Goal: Complete application form

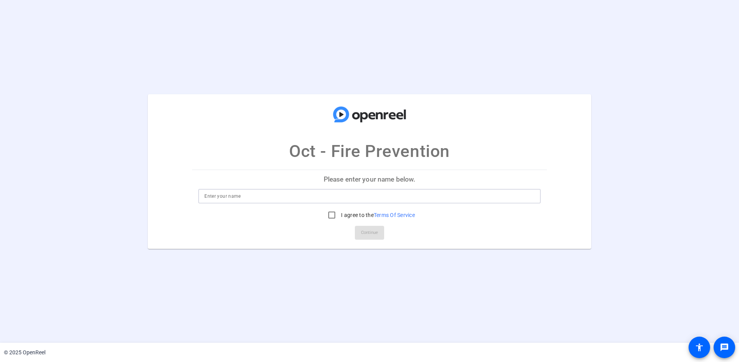
click at [253, 198] on input at bounding box center [370, 196] width 330 height 9
type input "c"
type input "[PERSON_NAME]"
click at [332, 214] on input "I agree to the Terms Of Service" at bounding box center [331, 215] width 15 height 15
checkbox input "true"
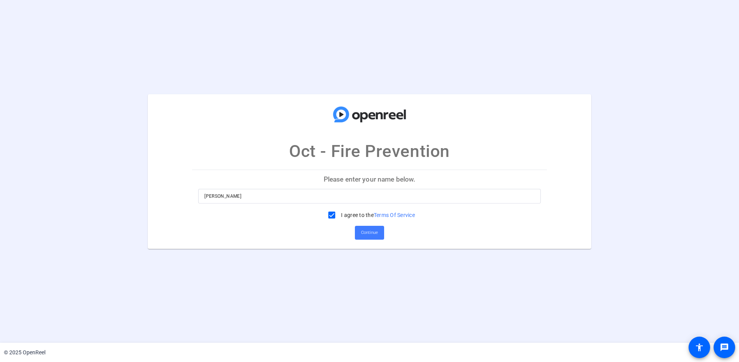
click at [365, 230] on span "Continue" at bounding box center [369, 233] width 17 height 12
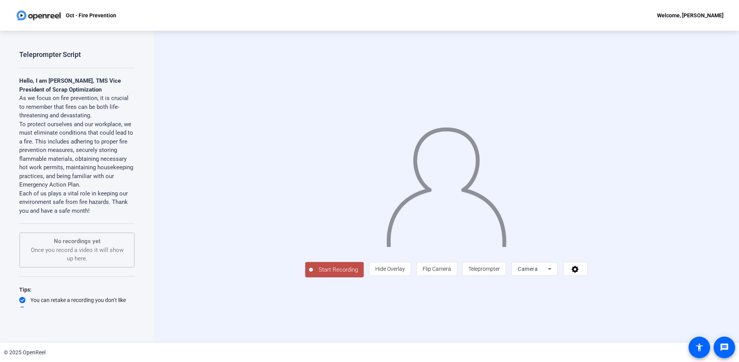
scroll to position [16, 0]
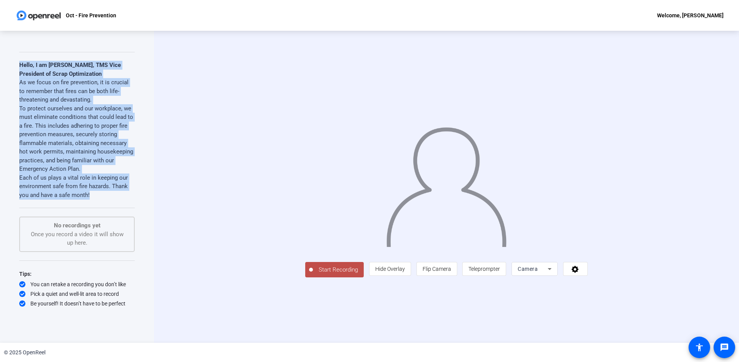
drag, startPoint x: 97, startPoint y: 198, endPoint x: 16, endPoint y: 67, distance: 154.4
click at [19, 67] on div "Teleprompter Script Hello, I am [PERSON_NAME], TMS Vice President of Scrap Opti…" at bounding box center [77, 179] width 116 height 258
copy div "Hello, I am [PERSON_NAME], TMS Vice President of Scrap Optimization As we focus…"
